Goal: Information Seeking & Learning: Learn about a topic

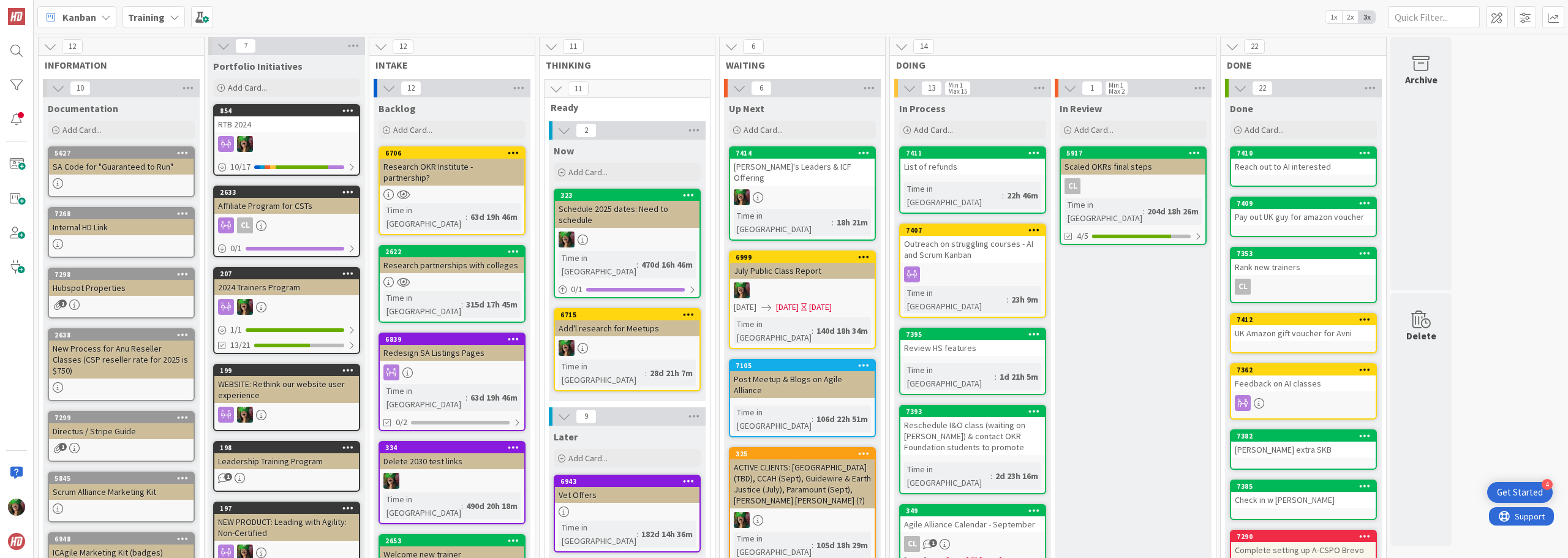
click at [166, 16] on div "Training" at bounding box center [154, 17] width 63 height 22
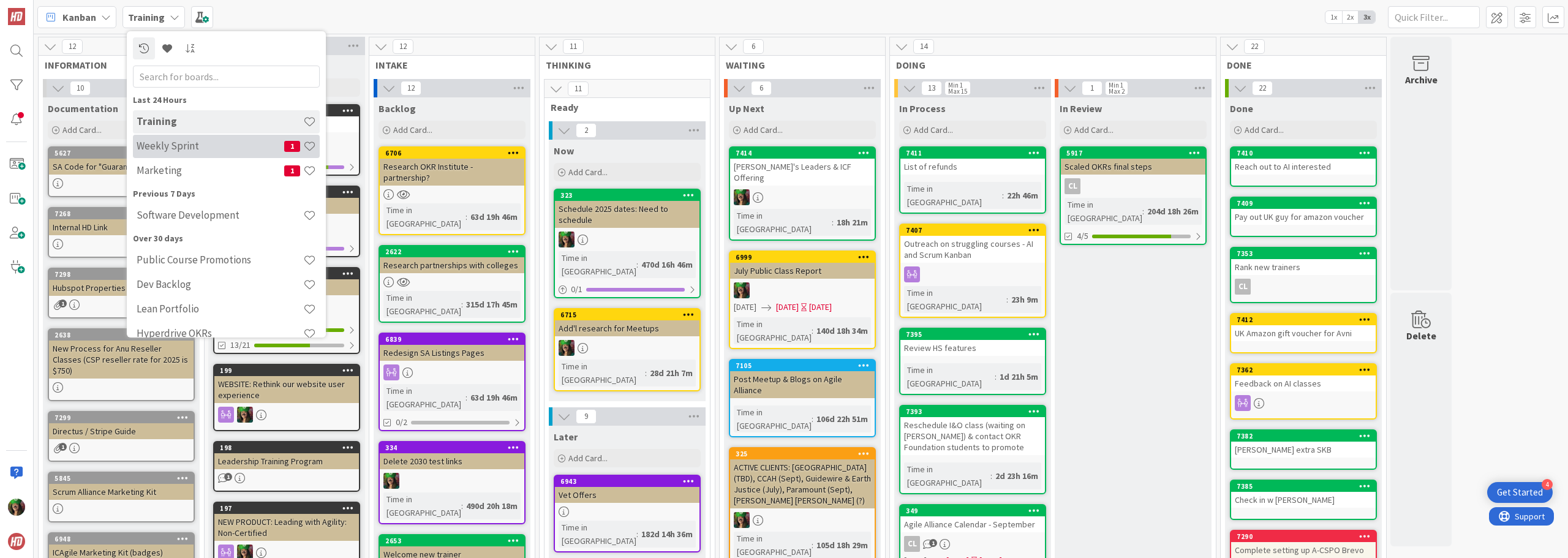
click at [180, 139] on h4 "Weekly Sprint" at bounding box center [210, 145] width 147 height 12
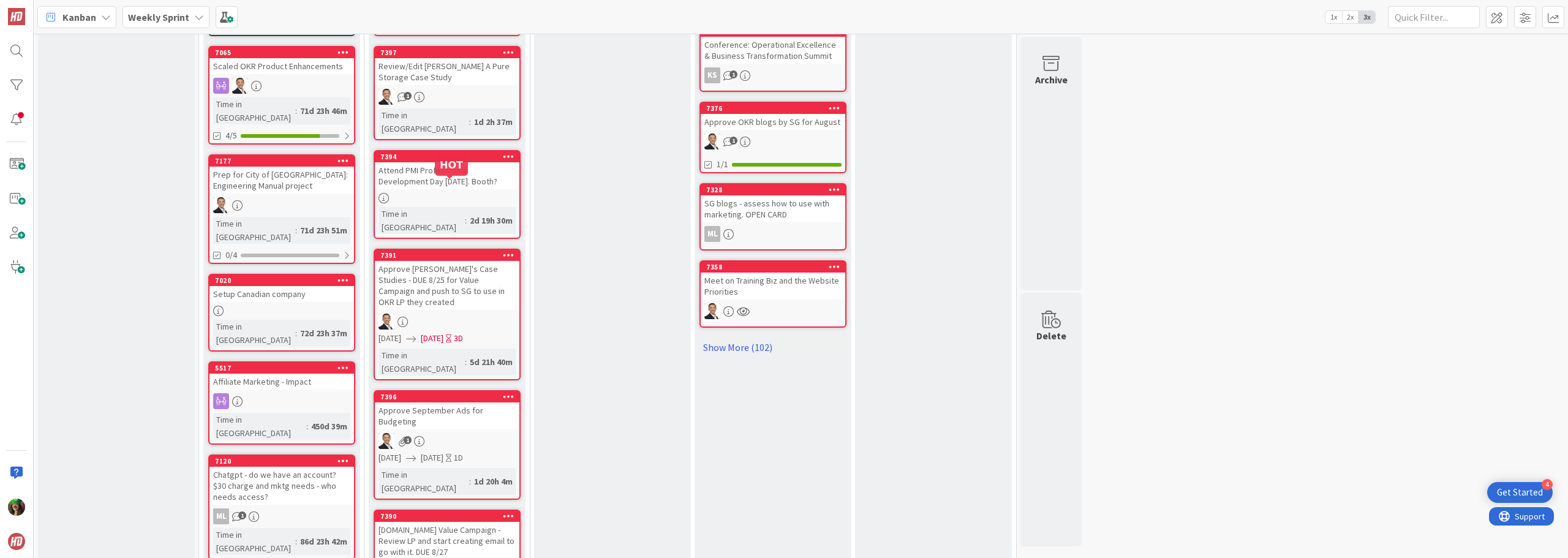
scroll to position [613, 0]
